Goal: Transaction & Acquisition: Download file/media

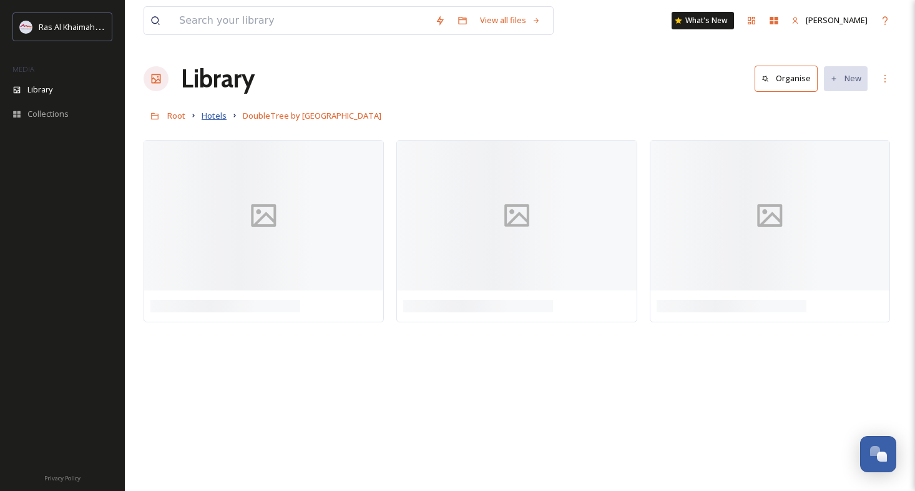
click at [205, 121] on span "Hotels" at bounding box center [214, 115] width 25 height 11
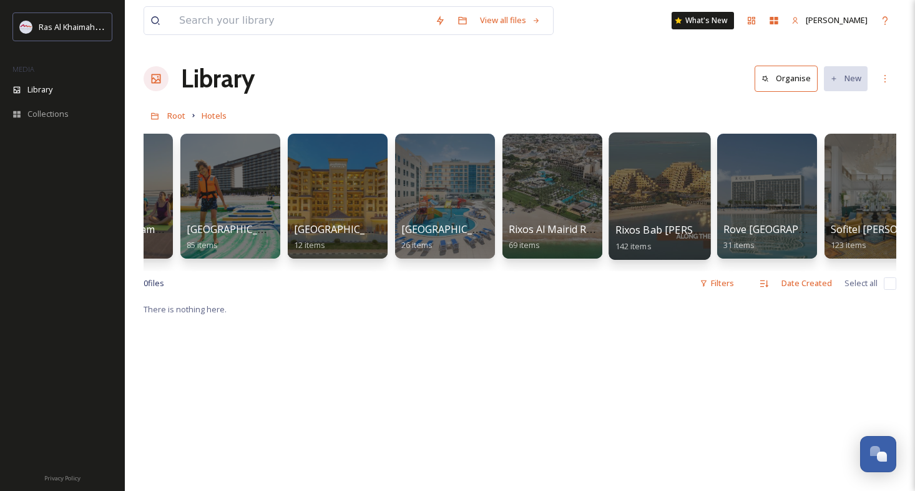
scroll to position [0, 1049]
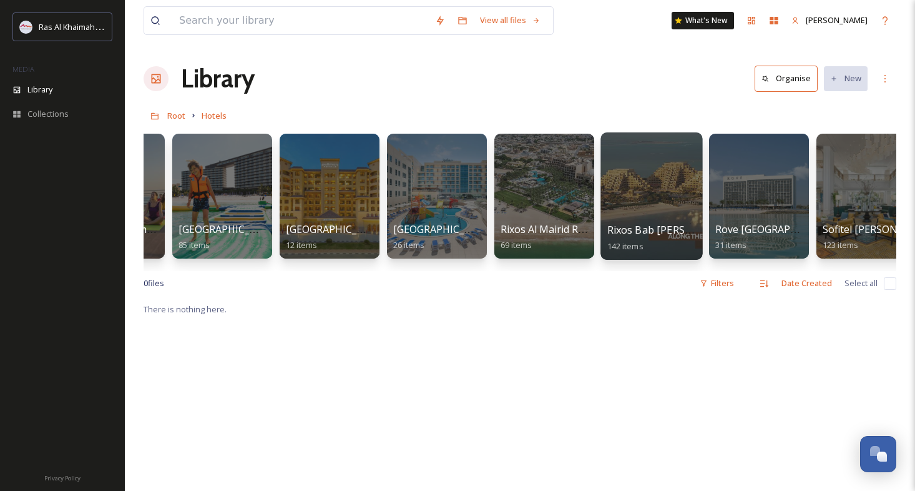
click at [635, 199] on div at bounding box center [652, 195] width 102 height 127
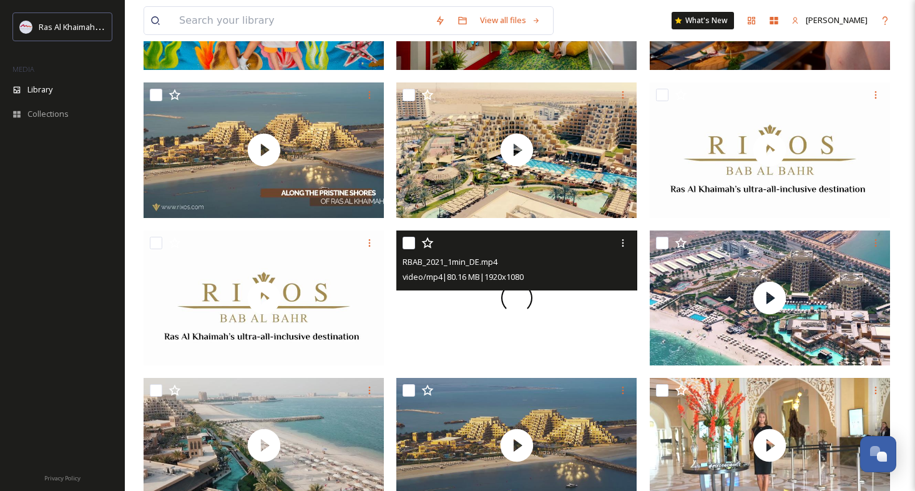
scroll to position [266, 0]
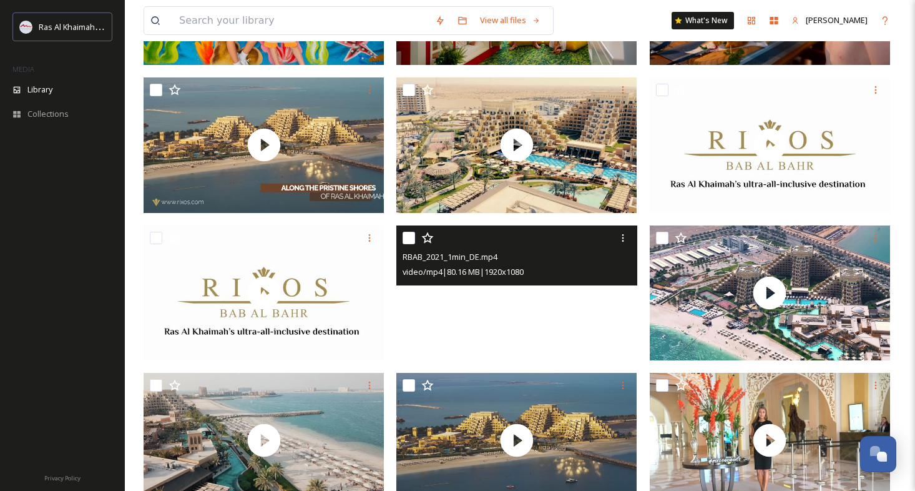
click at [568, 306] on video "RBAB_2021_1min_DE.mp4" at bounding box center [517, 293] width 240 height 136
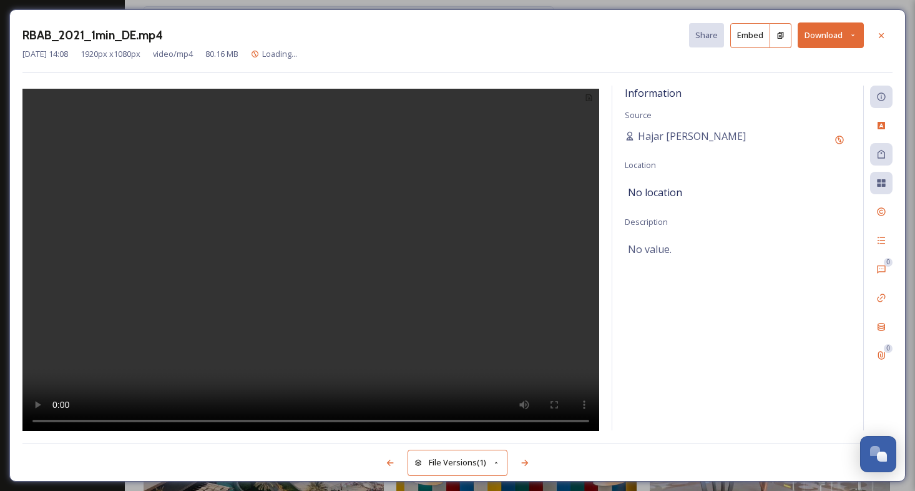
click at [304, 258] on video at bounding box center [310, 262] width 577 height 346
click at [841, 39] on button "Download" at bounding box center [831, 35] width 66 height 26
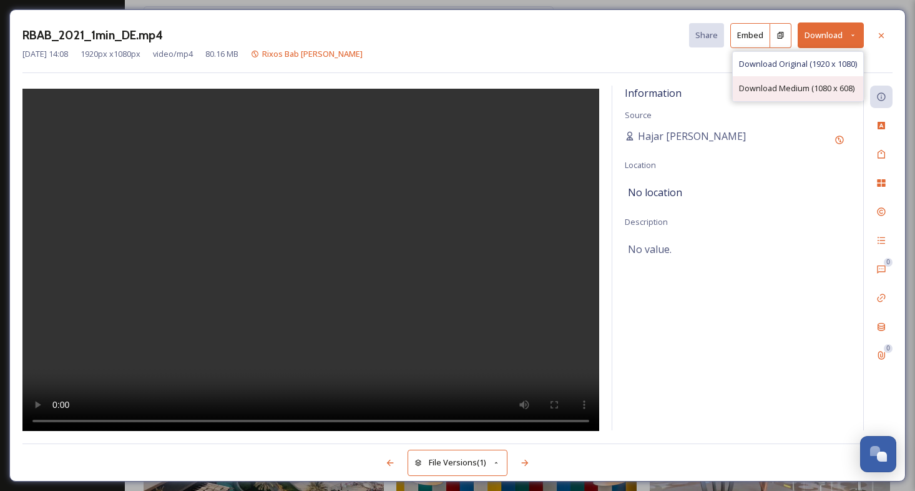
click at [764, 86] on span "Download Medium (1080 x 608)" at bounding box center [797, 88] width 116 height 12
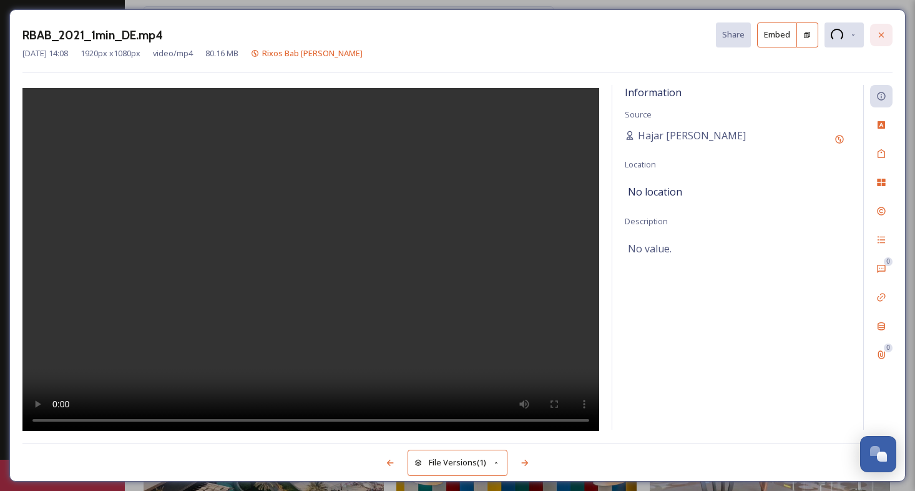
click at [884, 32] on icon at bounding box center [882, 35] width 10 height 10
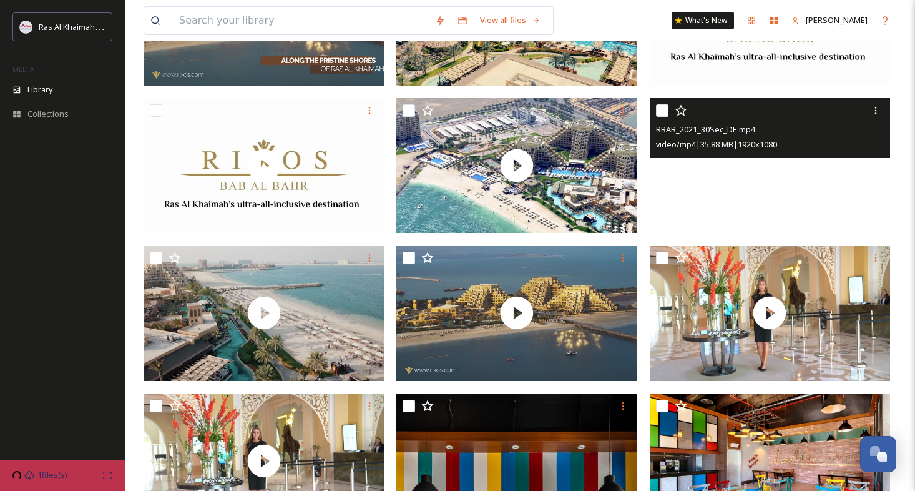
scroll to position [395, 0]
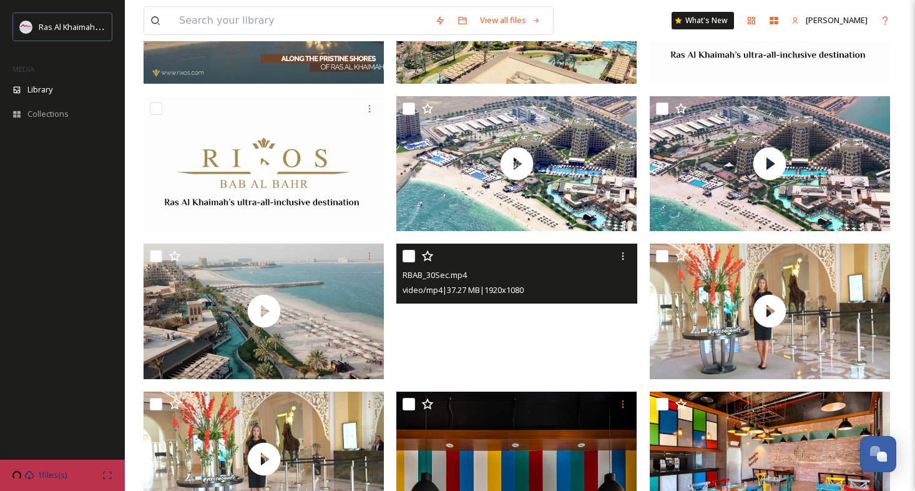
click at [580, 332] on video "RBAB_30Sec.mp4" at bounding box center [517, 312] width 240 height 136
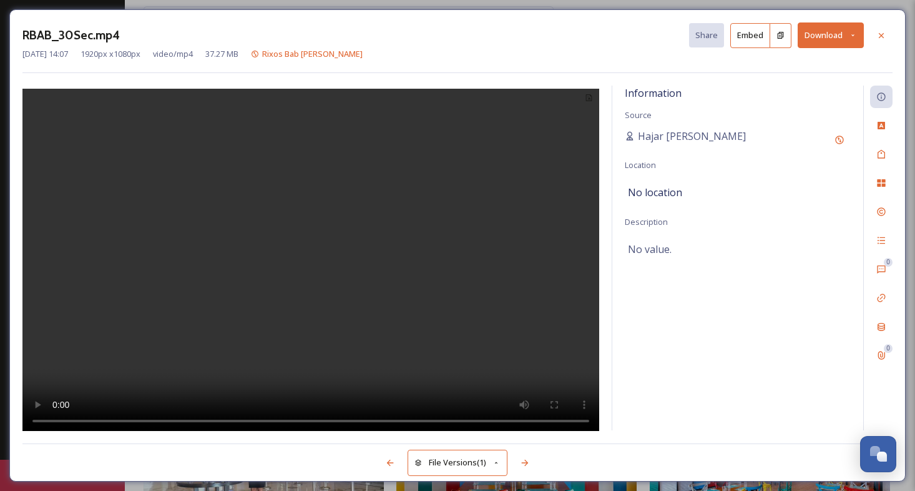
click at [306, 265] on video at bounding box center [310, 262] width 577 height 346
click at [849, 38] on button "Download" at bounding box center [831, 35] width 66 height 26
click at [787, 82] on span "Download Medium (1080 x 608)" at bounding box center [797, 88] width 116 height 12
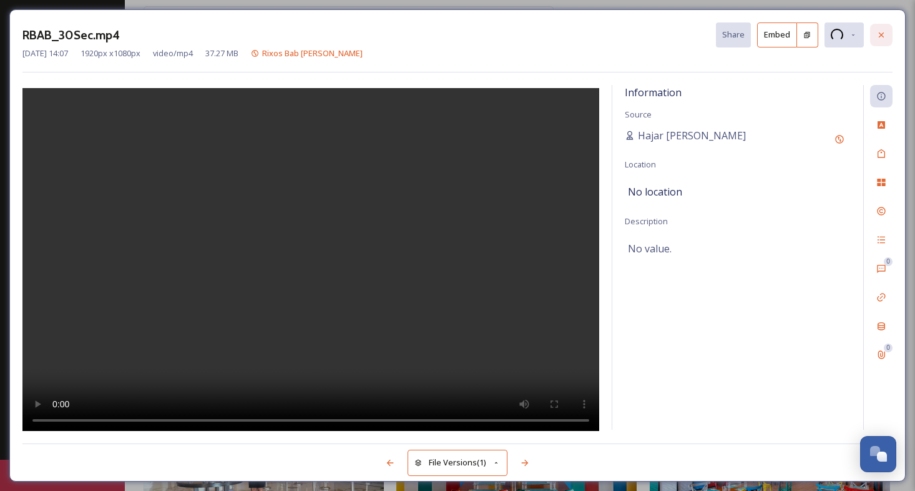
click at [880, 37] on icon at bounding box center [881, 34] width 5 height 5
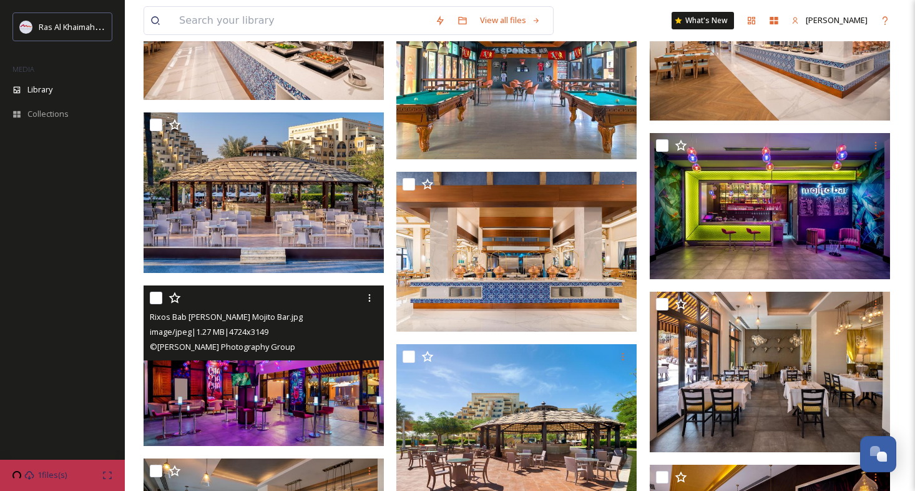
scroll to position [1343, 0]
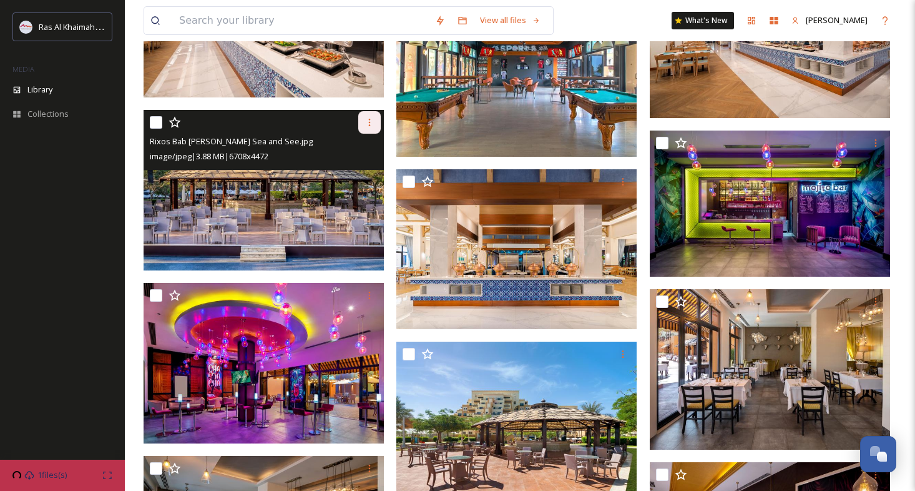
click at [372, 121] on icon at bounding box center [370, 122] width 10 height 10
click at [353, 170] on span "Download" at bounding box center [355, 174] width 38 height 12
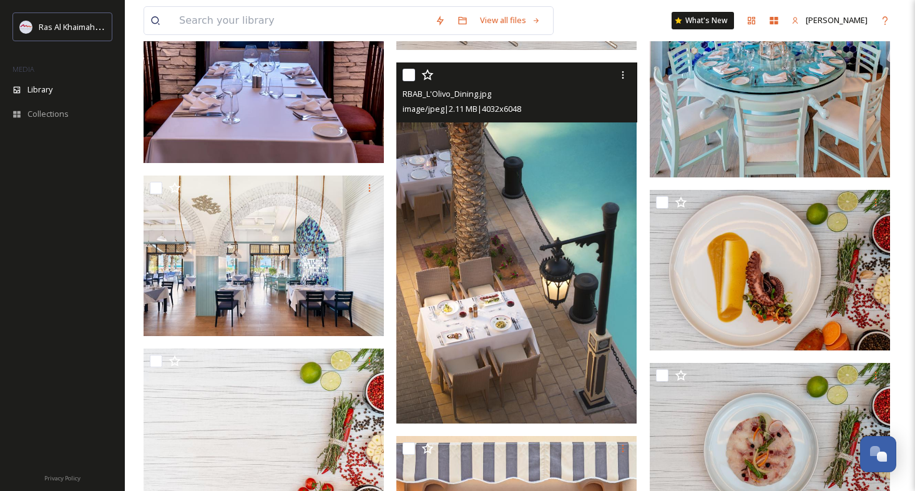
scroll to position [3546, 0]
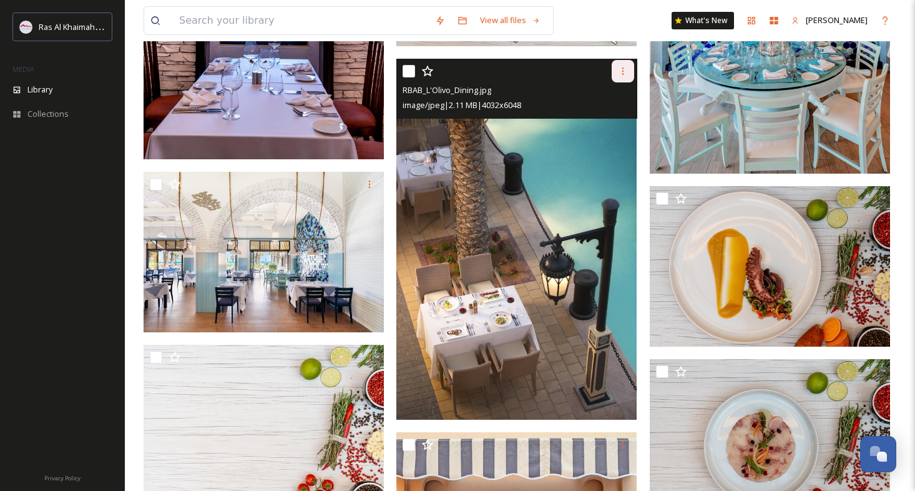
click at [623, 72] on icon at bounding box center [623, 71] width 10 height 10
click at [611, 124] on span "Download" at bounding box center [609, 123] width 38 height 12
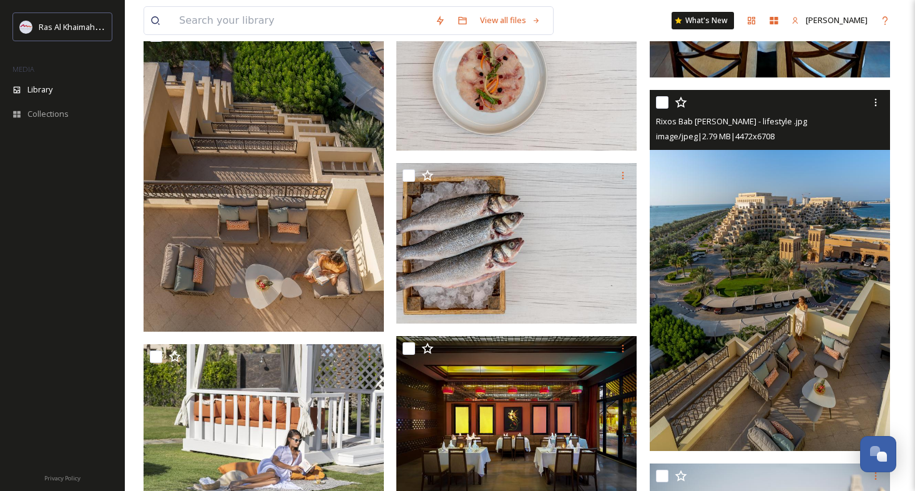
scroll to position [4662, 0]
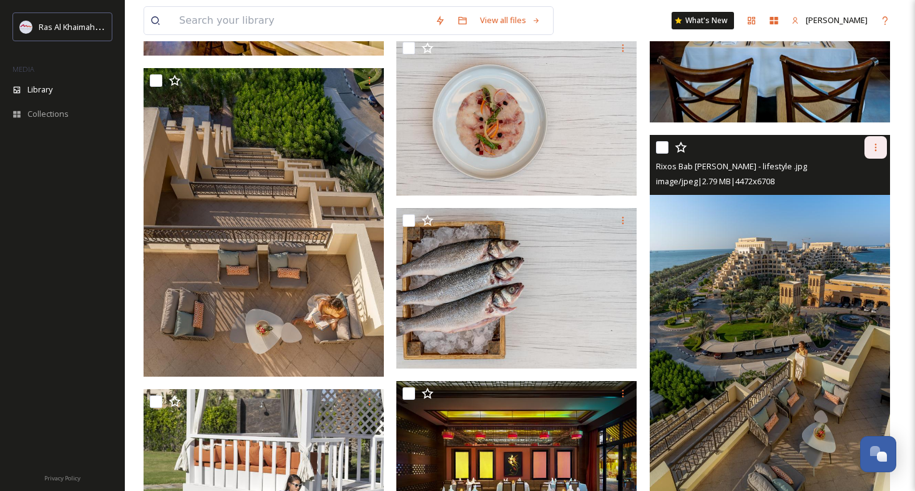
click at [883, 147] on div at bounding box center [876, 147] width 22 height 22
click at [855, 196] on span "Download" at bounding box center [861, 199] width 38 height 12
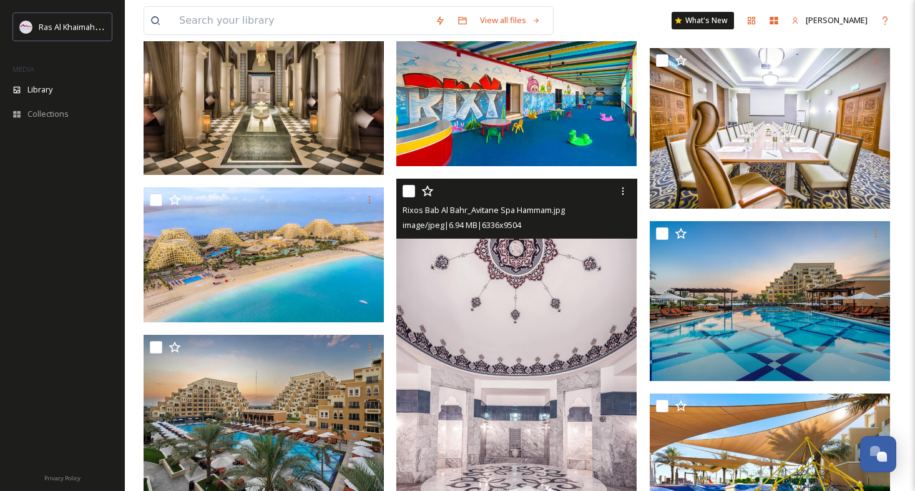
scroll to position [6337, 0]
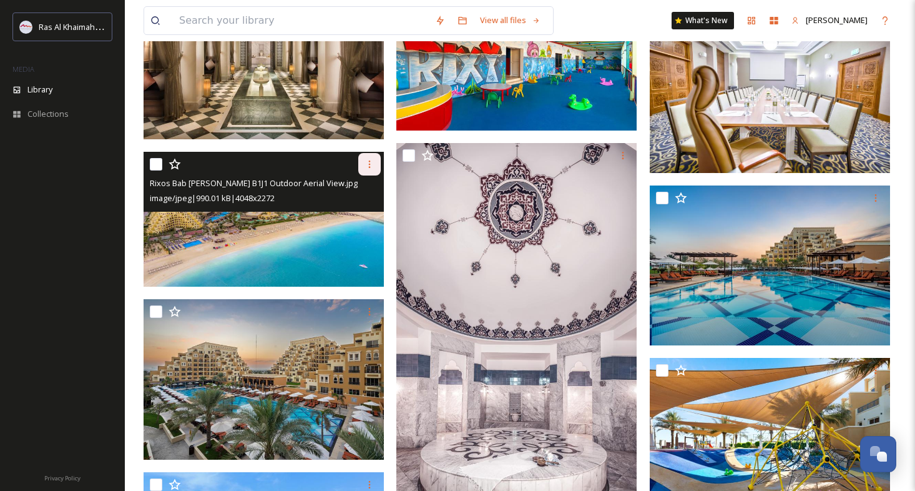
click at [369, 165] on icon at bounding box center [370, 164] width 10 height 10
click at [354, 212] on span "Download" at bounding box center [355, 216] width 38 height 12
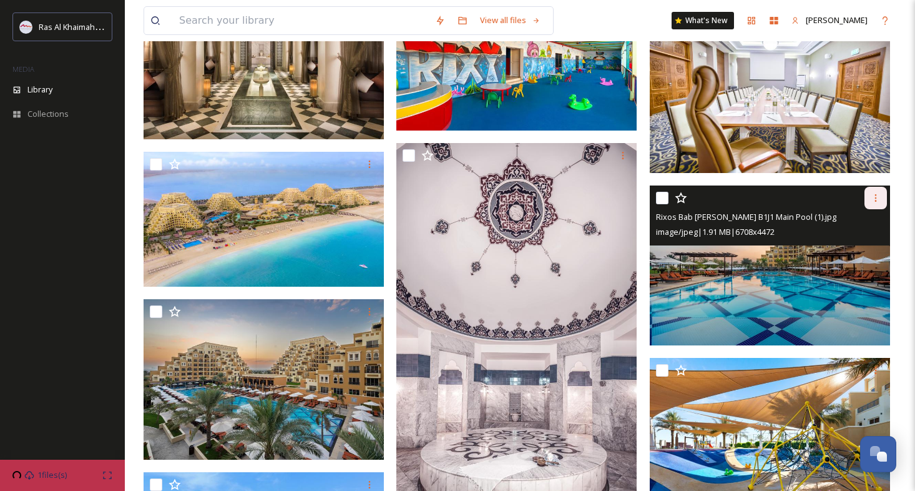
click at [874, 197] on icon at bounding box center [876, 198] width 10 height 10
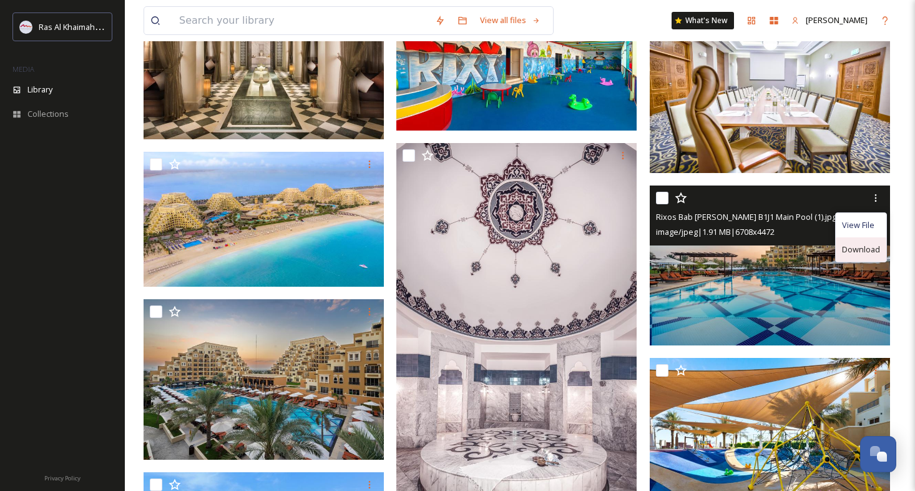
click at [855, 254] on span "Download" at bounding box center [861, 250] width 38 height 12
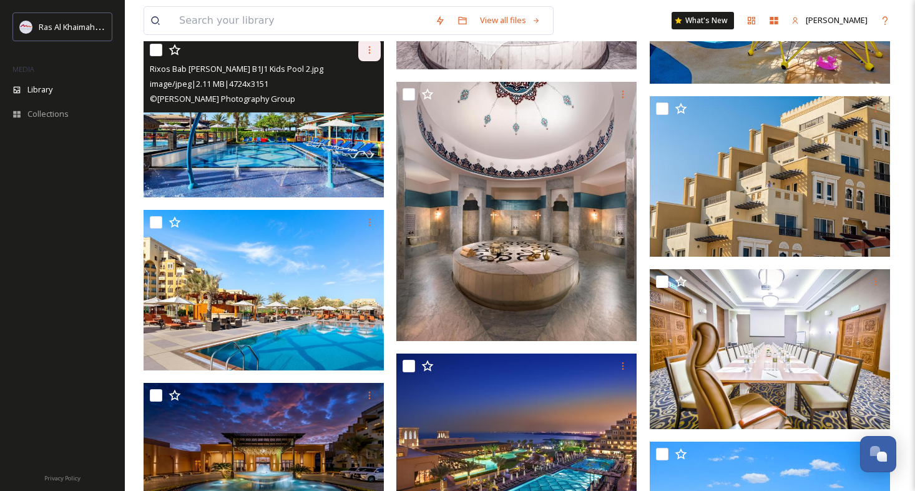
scroll to position [6753, 0]
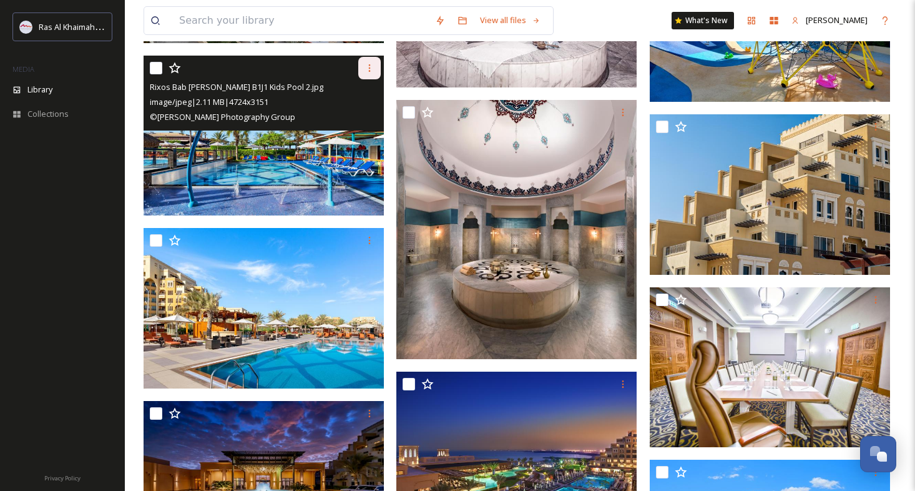
click at [372, 67] on icon at bounding box center [370, 68] width 10 height 10
click at [367, 114] on span "Download" at bounding box center [355, 120] width 38 height 12
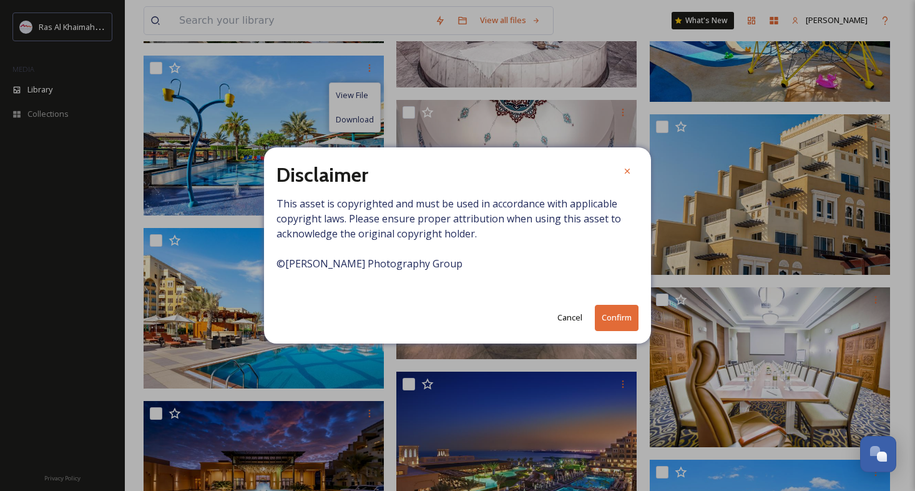
click at [608, 318] on button "Confirm" at bounding box center [617, 318] width 44 height 26
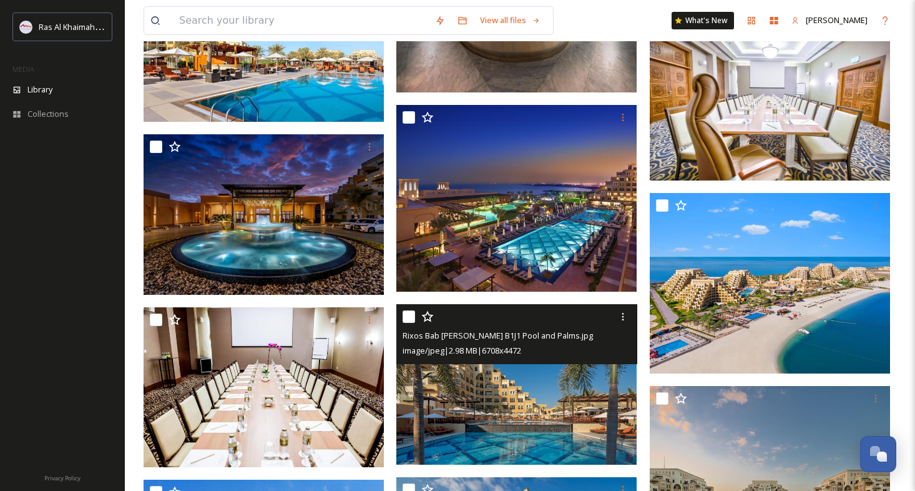
scroll to position [7020, 0]
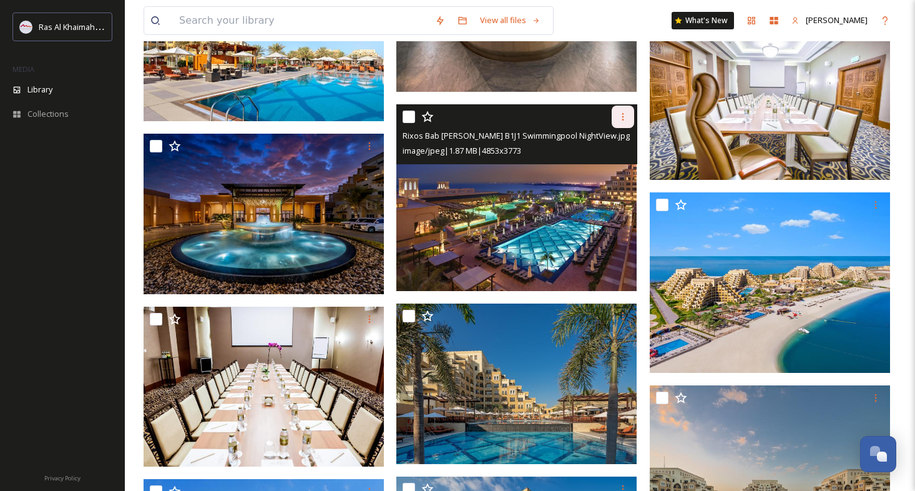
click at [626, 117] on icon at bounding box center [623, 117] width 10 height 10
click at [616, 165] on span "Download" at bounding box center [609, 168] width 38 height 12
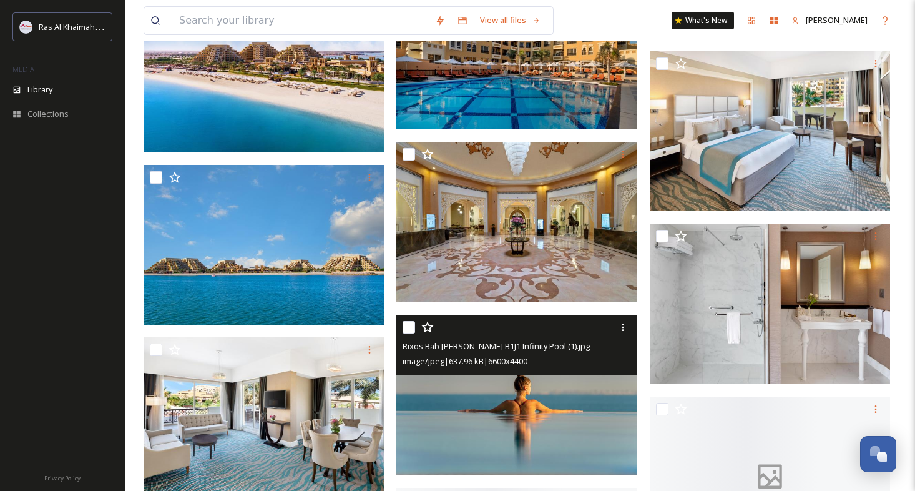
scroll to position [7539, 0]
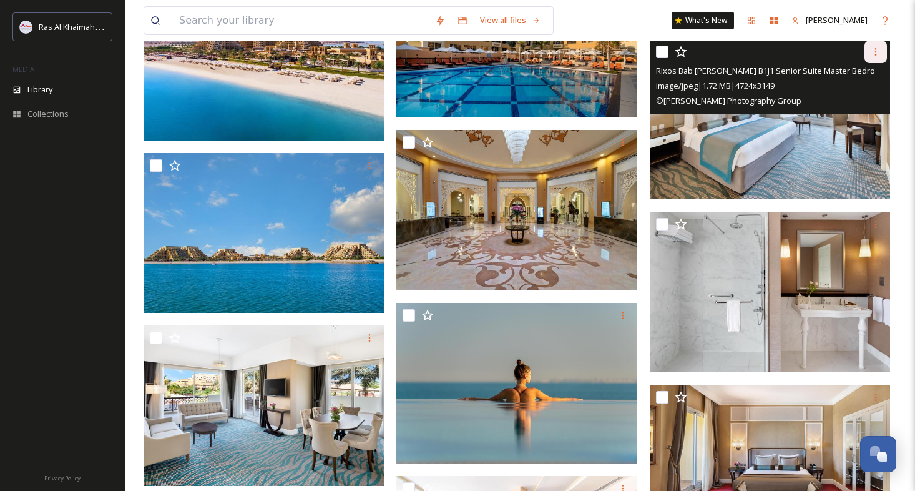
click at [877, 52] on icon at bounding box center [877, 51] width 2 height 7
click at [864, 101] on span "Download" at bounding box center [861, 103] width 38 height 12
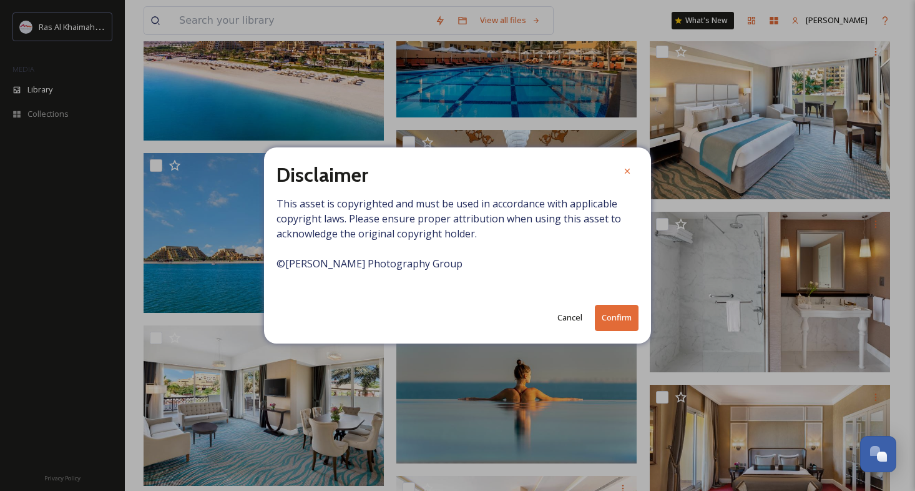
drag, startPoint x: 628, startPoint y: 316, endPoint x: 609, endPoint y: 316, distance: 18.7
click at [627, 316] on button "Confirm" at bounding box center [617, 318] width 44 height 26
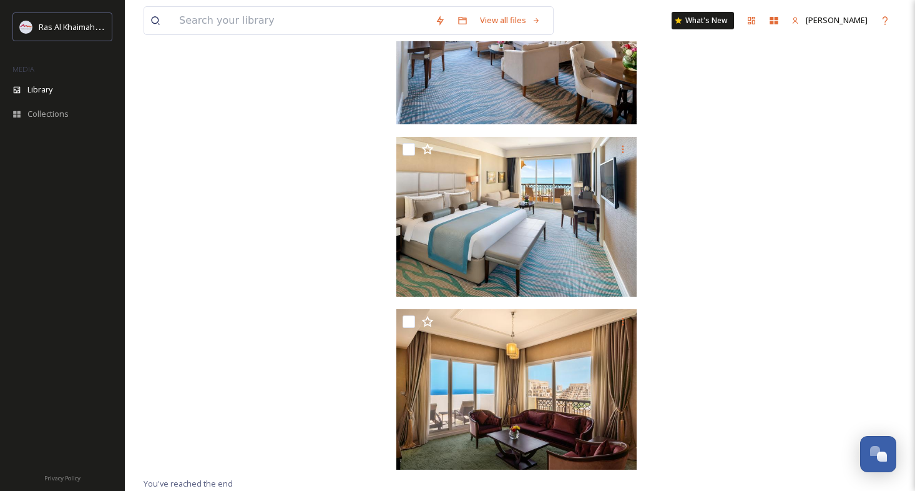
scroll to position [9260, 0]
